Goal: Information Seeking & Learning: Learn about a topic

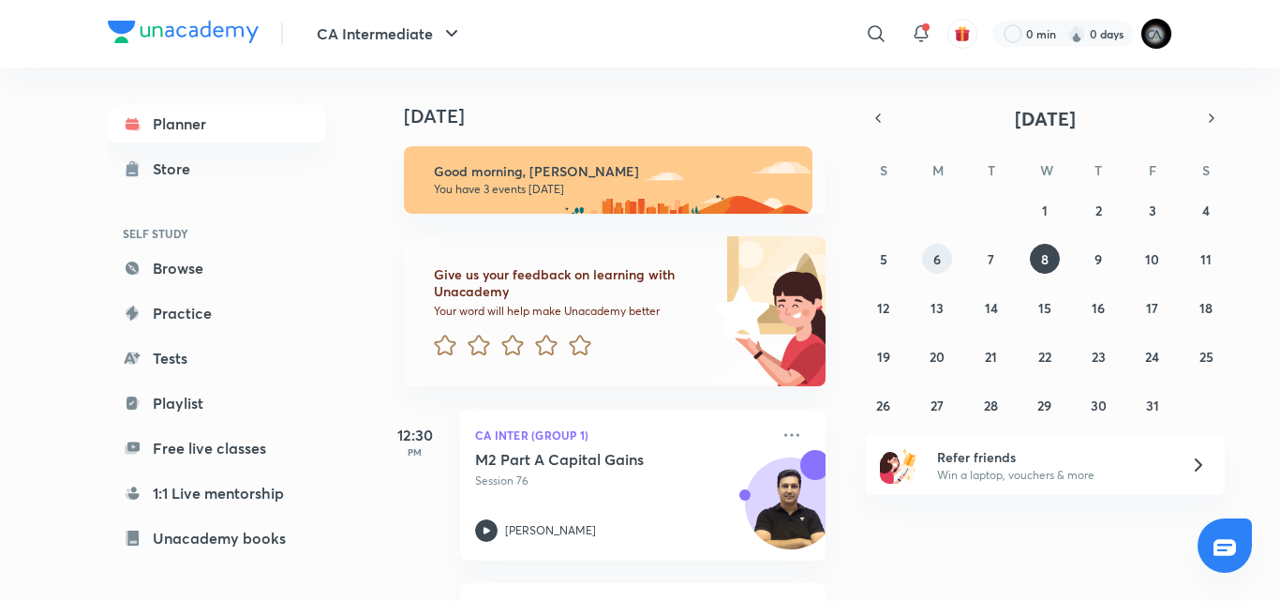
click at [933, 255] on abbr "6" at bounding box center [936, 259] width 7 height 18
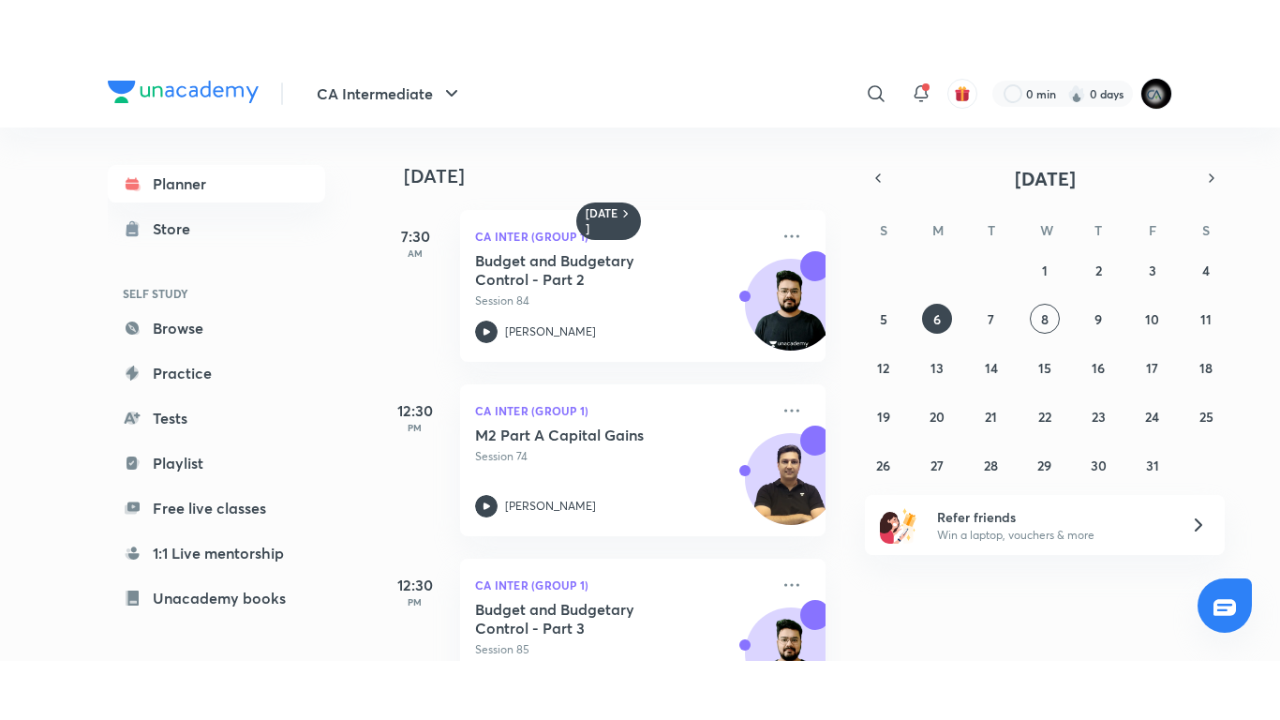
scroll to position [253, 0]
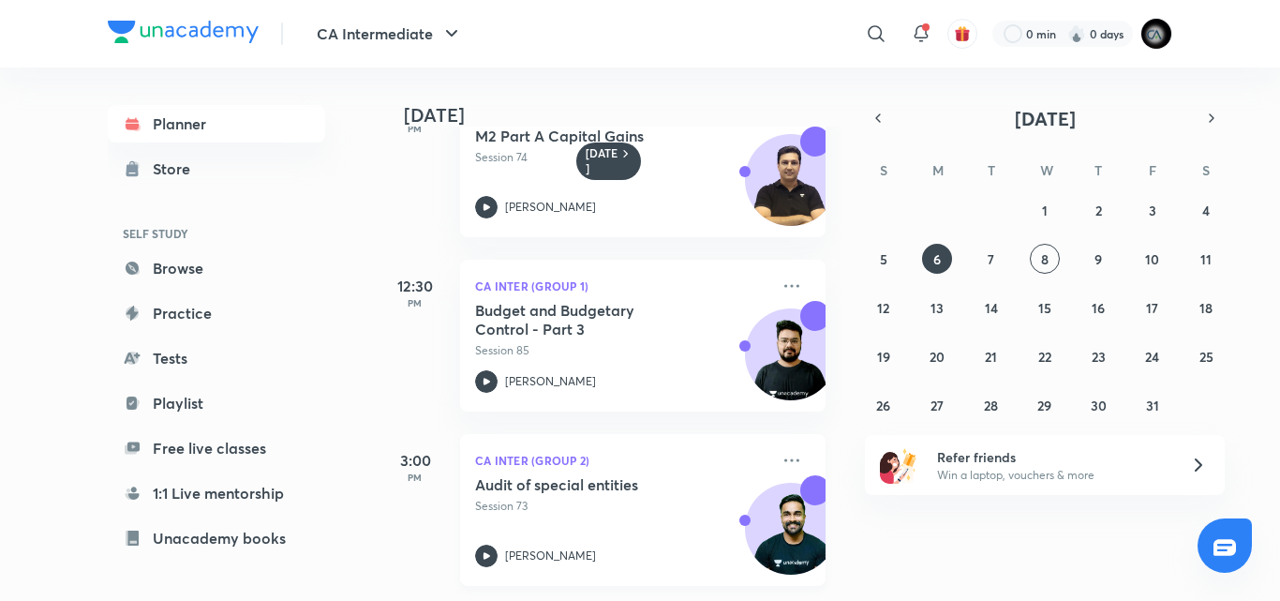
click at [650, 507] on div "Audit of special entities Session 73 [PERSON_NAME]" at bounding box center [622, 521] width 294 height 92
